Goal: Download file/media

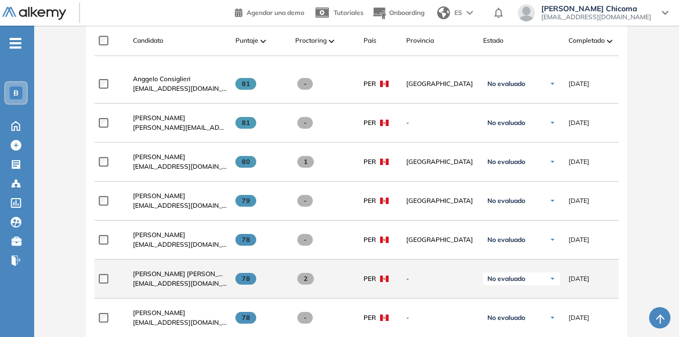
scroll to position [434, 0]
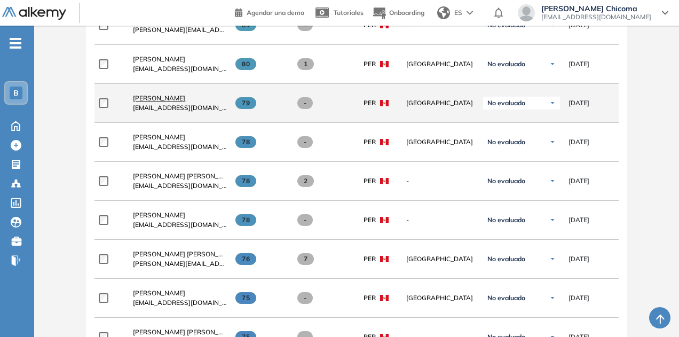
click at [169, 100] on span "[PERSON_NAME]" at bounding box center [159, 98] width 52 height 8
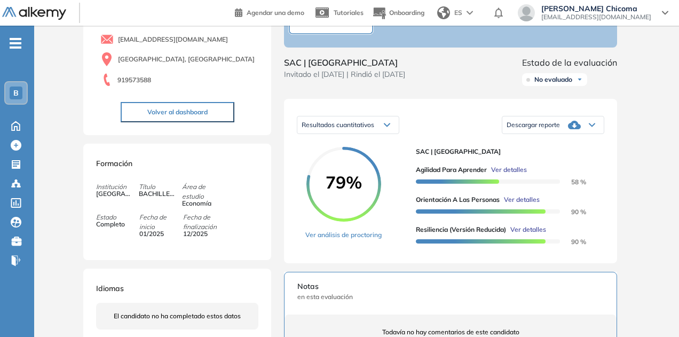
scroll to position [107, 0]
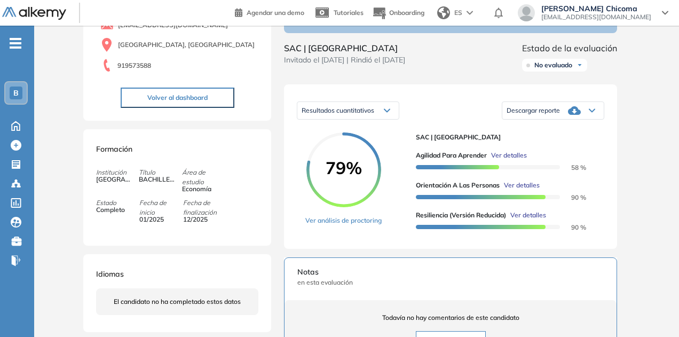
click at [545, 124] on div "Descargar reporte Descargar informe completo [PERSON_NAME] informe resumido" at bounding box center [553, 110] width 102 height 27
click at [556, 121] on div "Descargar reporte" at bounding box center [552, 110] width 101 height 21
click at [552, 149] on li "Descargar informe resumido" at bounding box center [547, 143] width 80 height 11
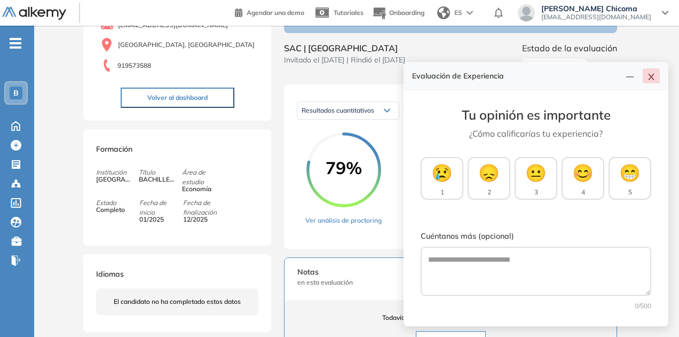
click at [649, 80] on icon "close" at bounding box center [651, 77] width 9 height 9
